Goal: Task Accomplishment & Management: Manage account settings

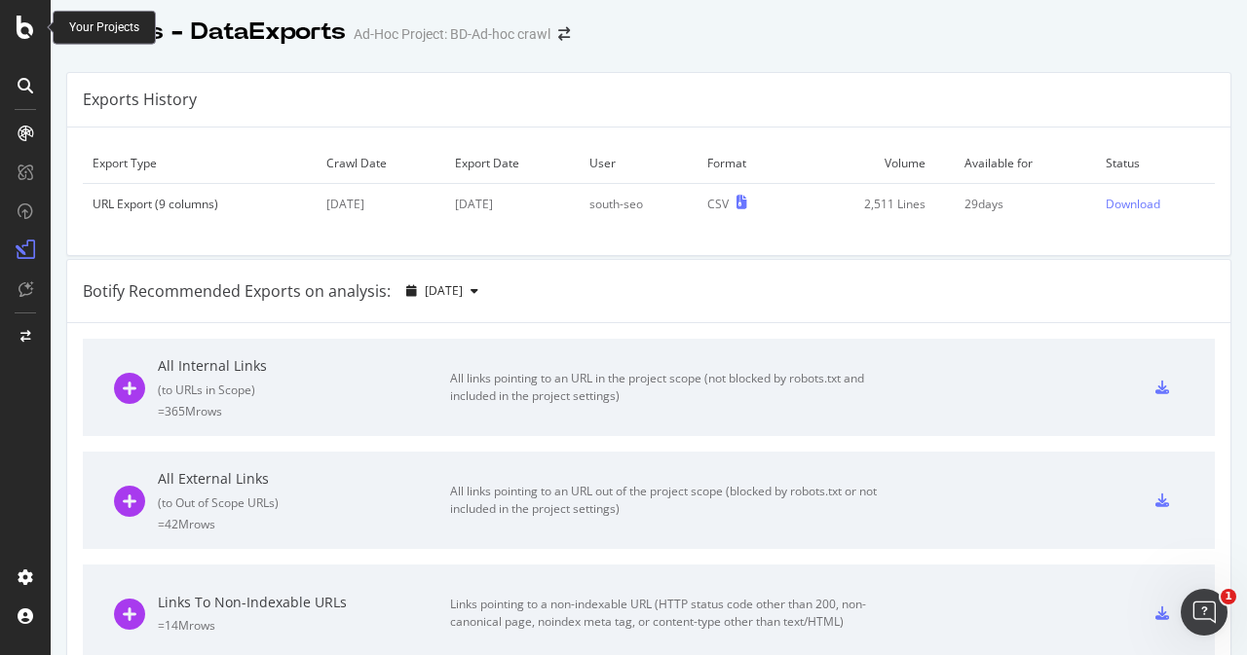
click at [31, 25] on icon at bounding box center [26, 27] width 18 height 23
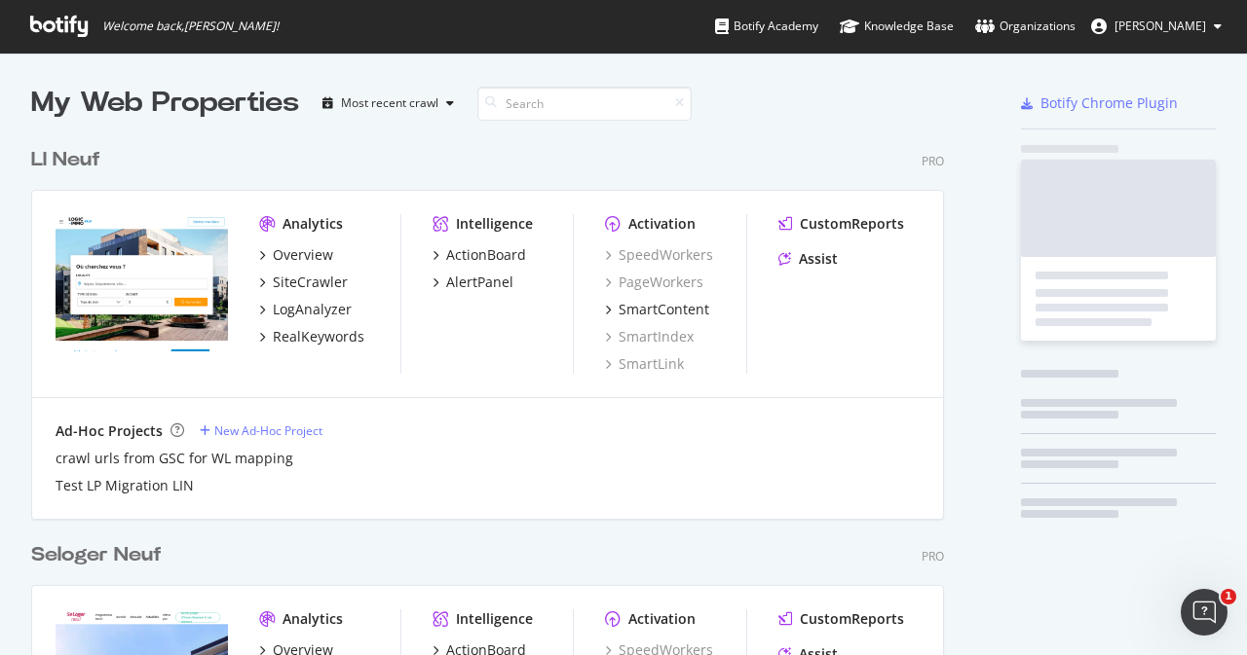
scroll to position [641, 1216]
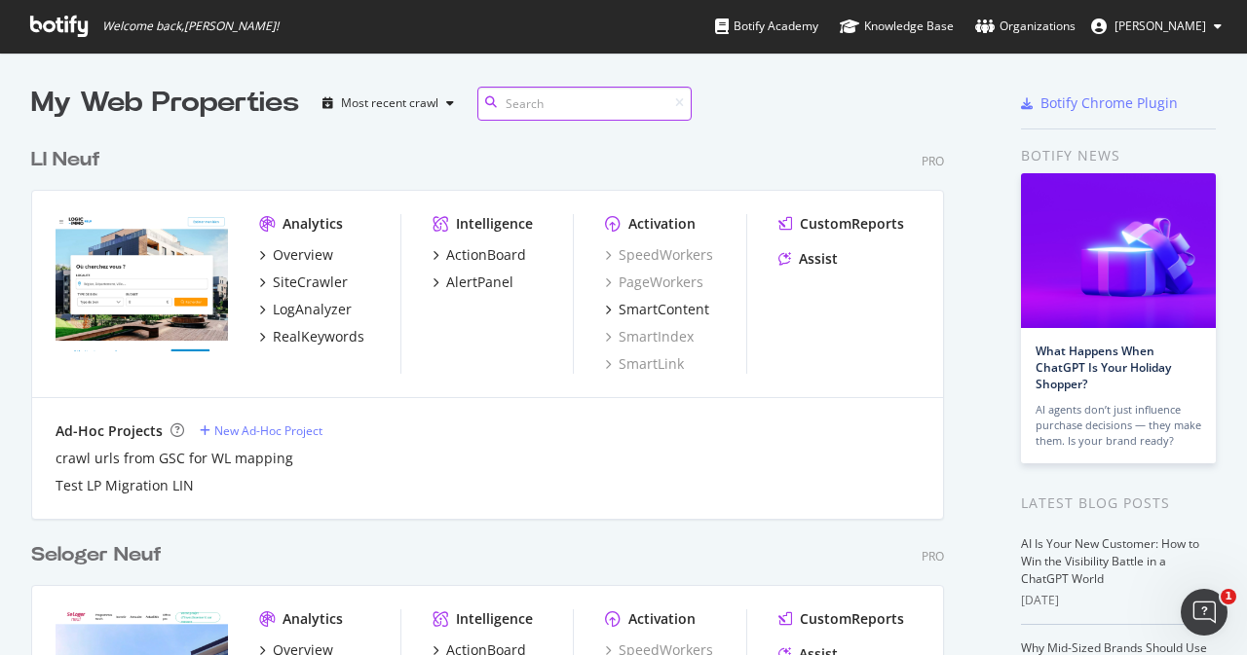
click at [580, 102] on input at bounding box center [584, 104] width 214 height 34
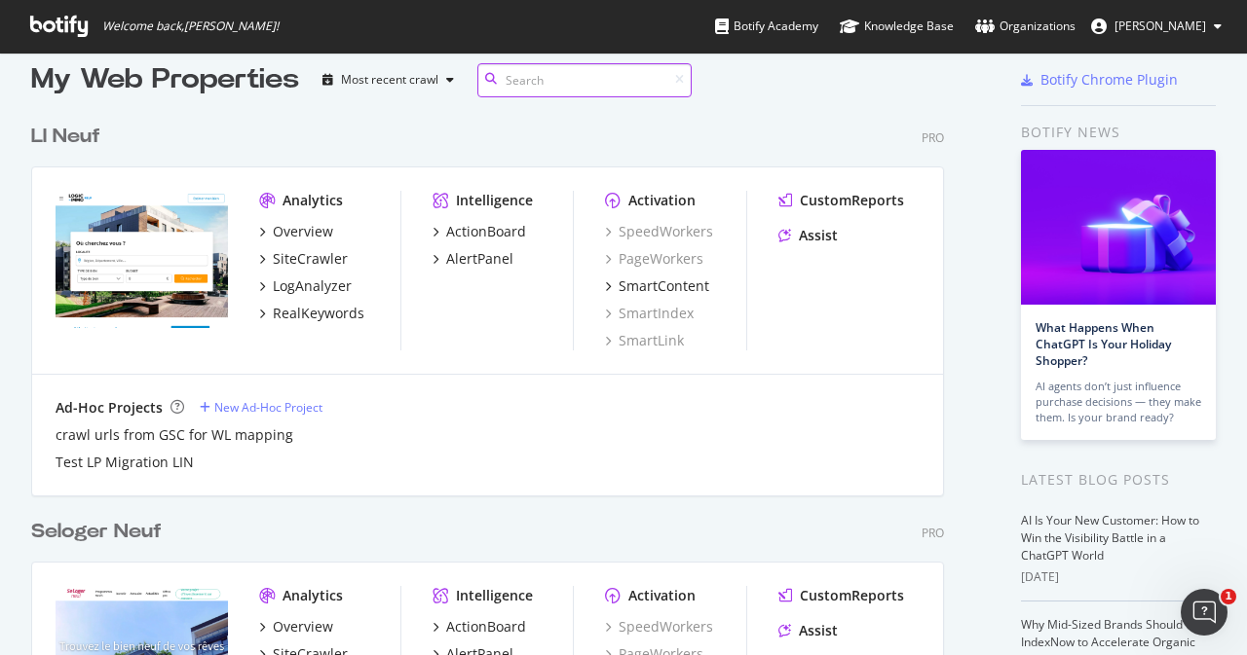
scroll to position [0, 0]
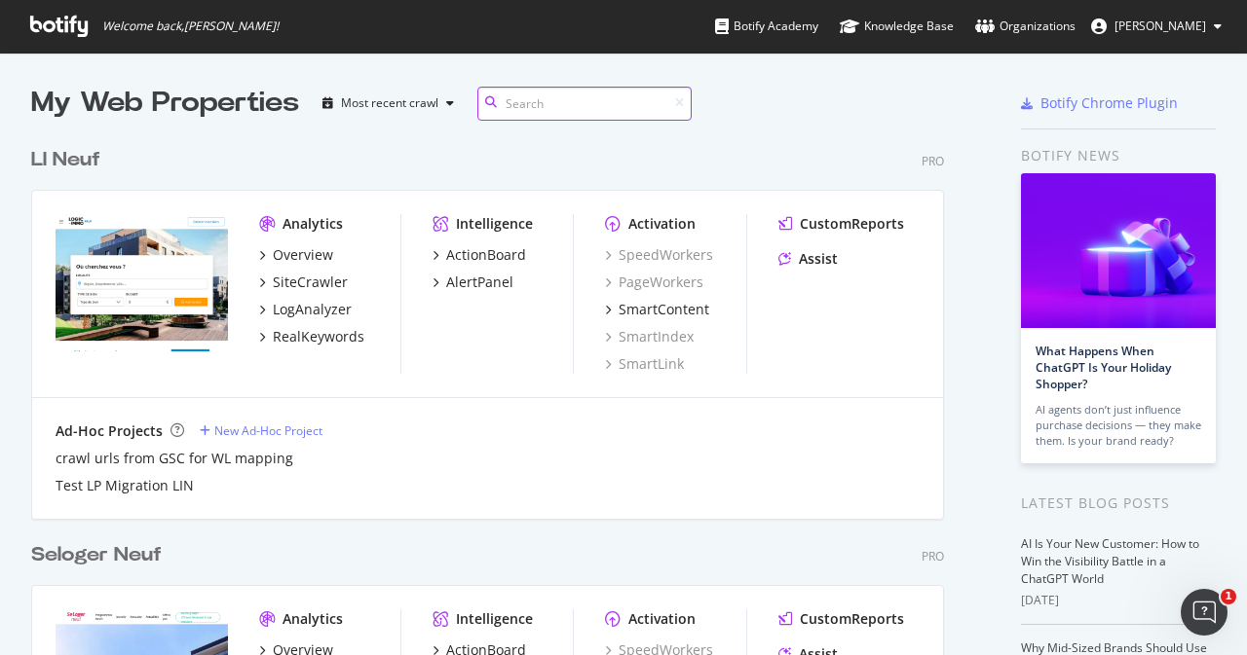
click at [538, 109] on input at bounding box center [584, 104] width 214 height 34
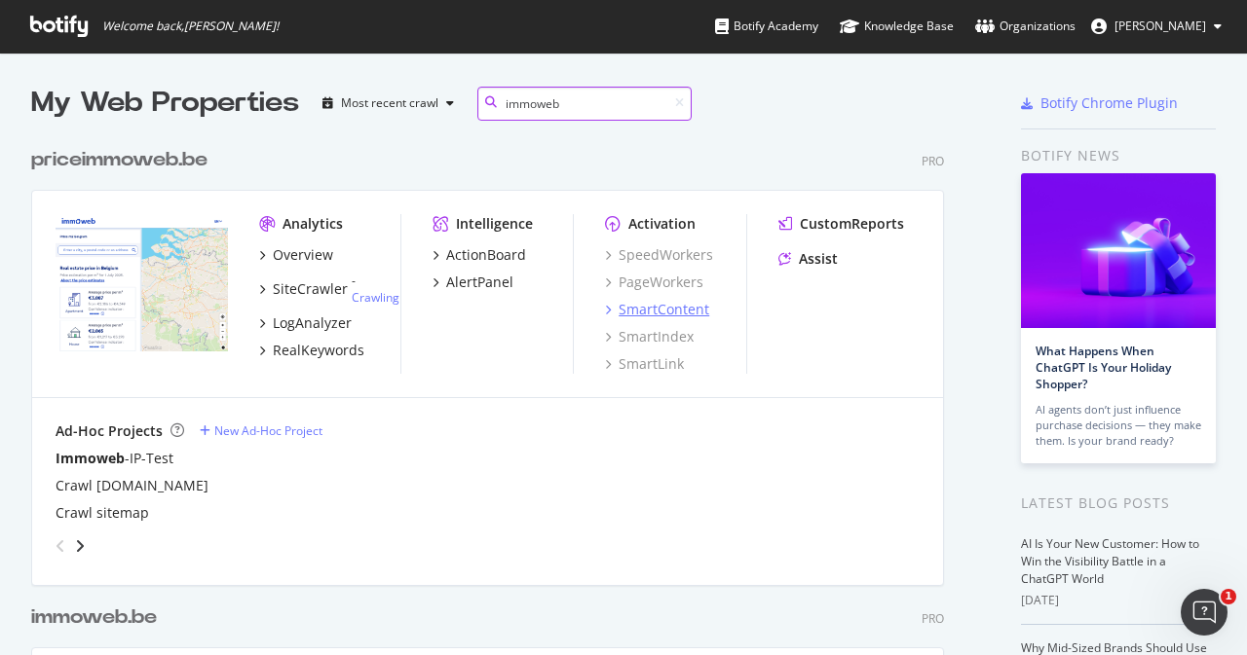
type input "immoweb"
click at [651, 310] on div "SmartContent" at bounding box center [663, 309] width 91 height 19
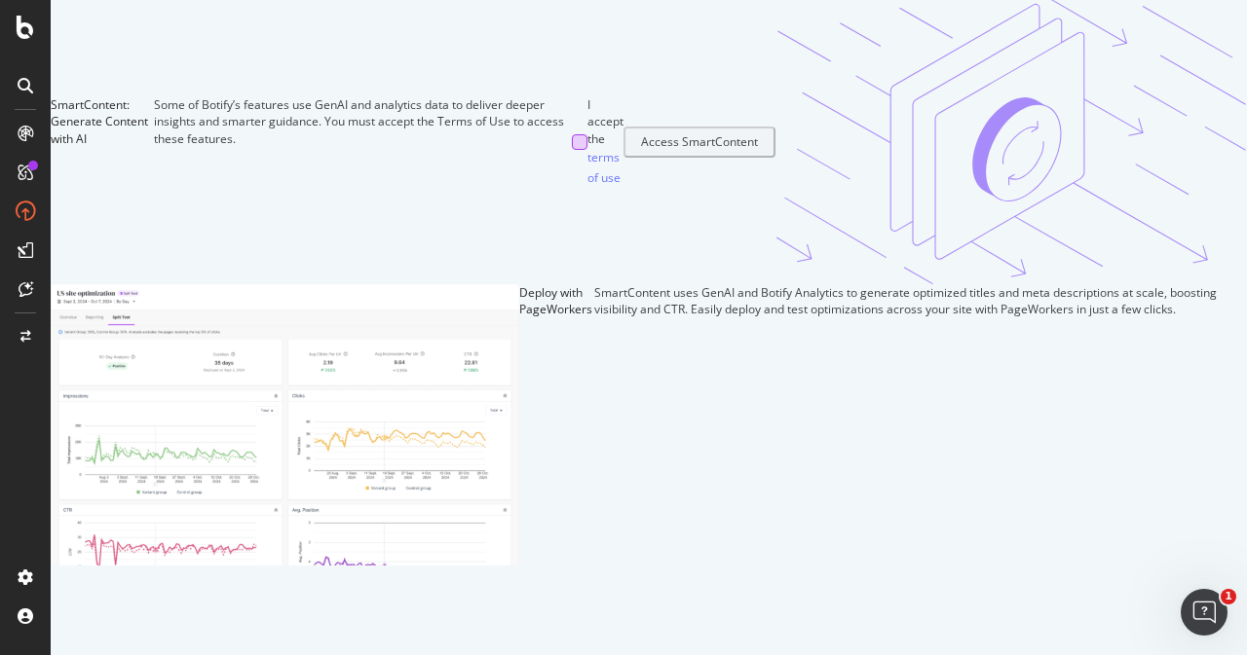
click at [572, 150] on div at bounding box center [580, 142] width 16 height 16
click at [643, 150] on div "Access SmartContent" at bounding box center [701, 141] width 117 height 17
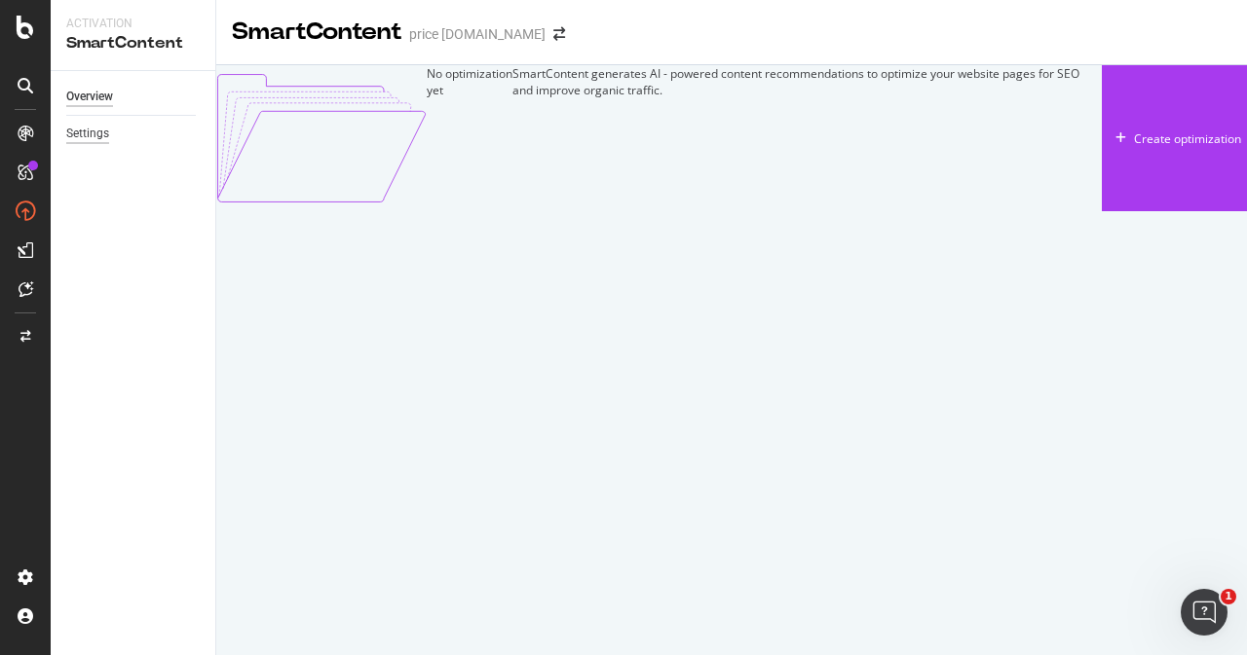
click at [107, 139] on div "Settings" at bounding box center [87, 134] width 43 height 20
